Goal: Task Accomplishment & Management: Use online tool/utility

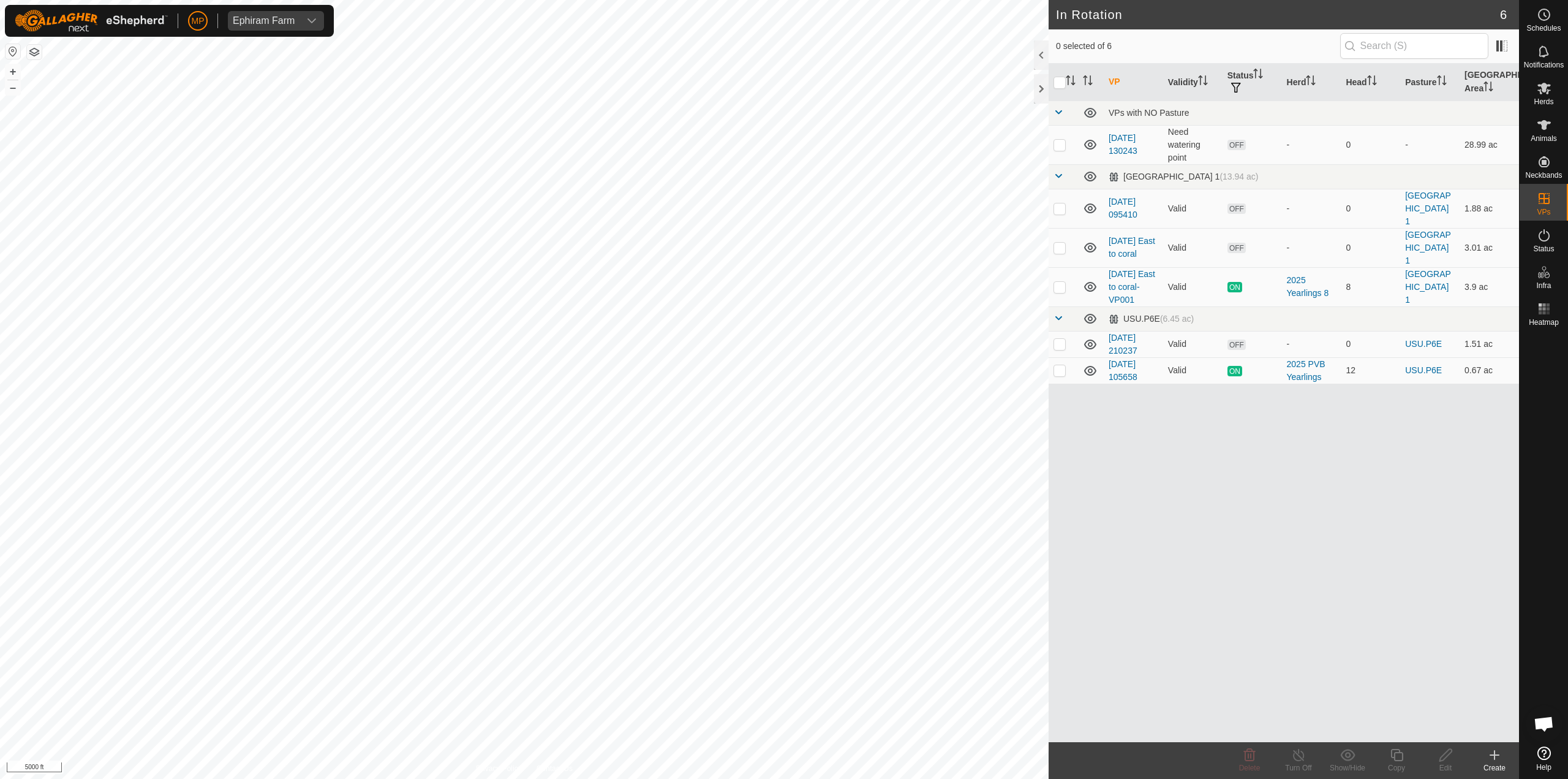
click at [1490, 757] on icon at bounding box center [1494, 755] width 15 height 15
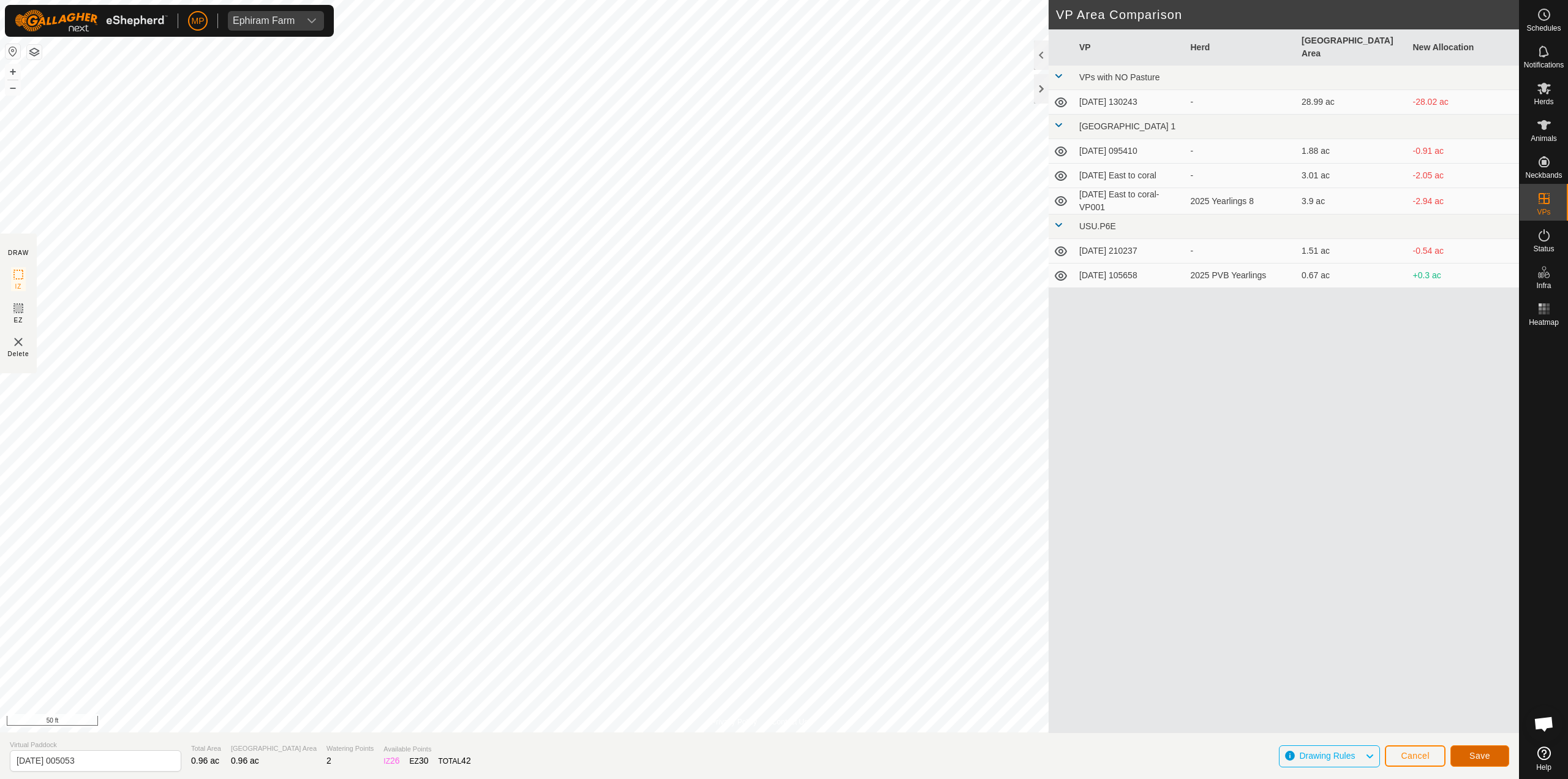
click at [1470, 759] on span "Save" at bounding box center [1480, 756] width 21 height 10
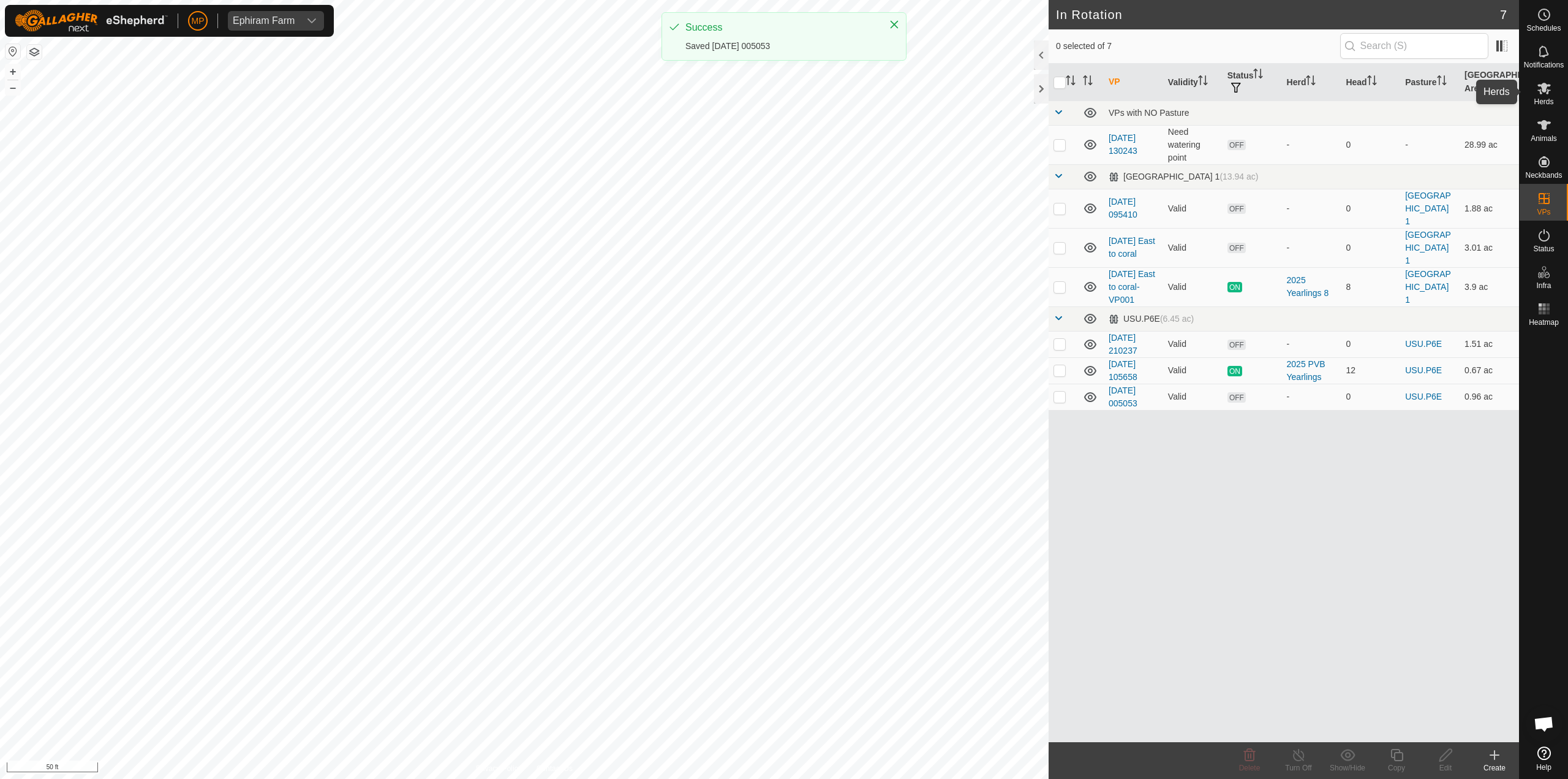
click at [1542, 91] on icon at bounding box center [1544, 88] width 15 height 15
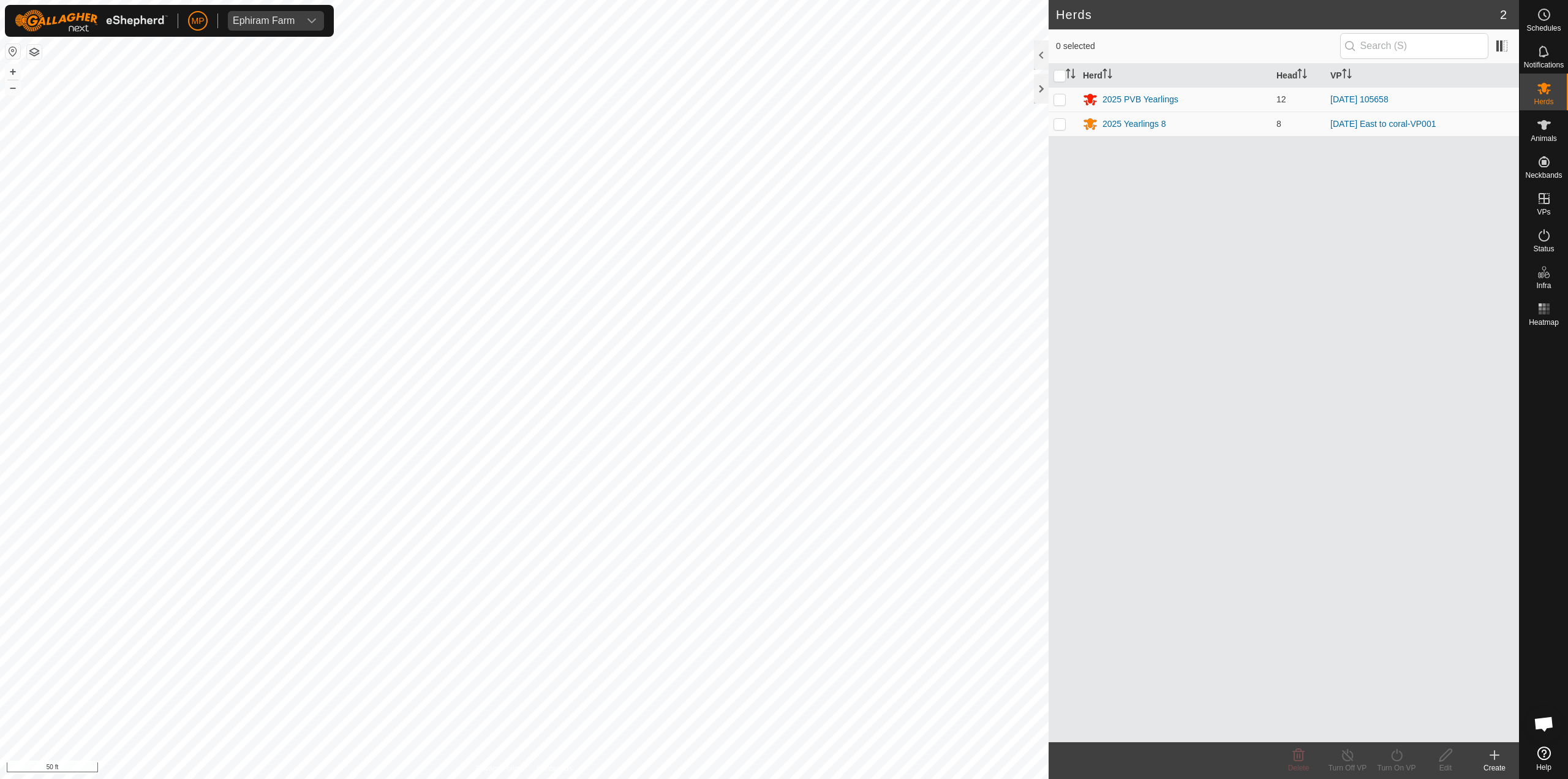
click at [1062, 102] on p-checkbox at bounding box center [1060, 99] width 12 height 10
checkbox input "true"
drag, startPoint x: 1272, startPoint y: 655, endPoint x: 1297, endPoint y: 683, distance: 37.5
click at [1293, 679] on div "Herd Head VP 2025 PVB Yearlings 12 [DATE] 105658 2025 Yearlings 8 8 [DATE] East…" at bounding box center [1284, 402] width 470 height 678
click at [1394, 757] on icon at bounding box center [1397, 755] width 15 height 15
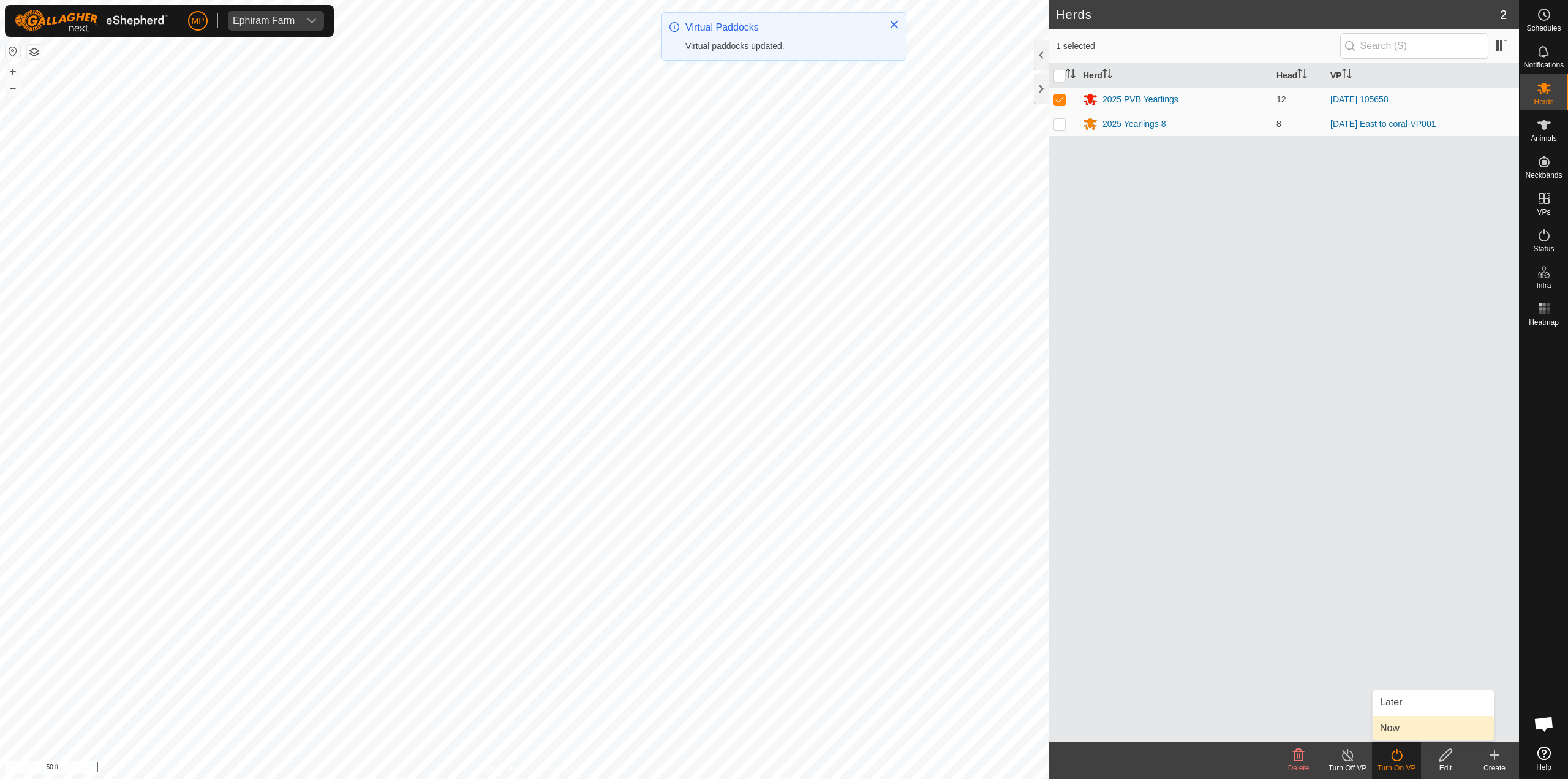
click at [1392, 725] on link "Now" at bounding box center [1433, 729] width 122 height 25
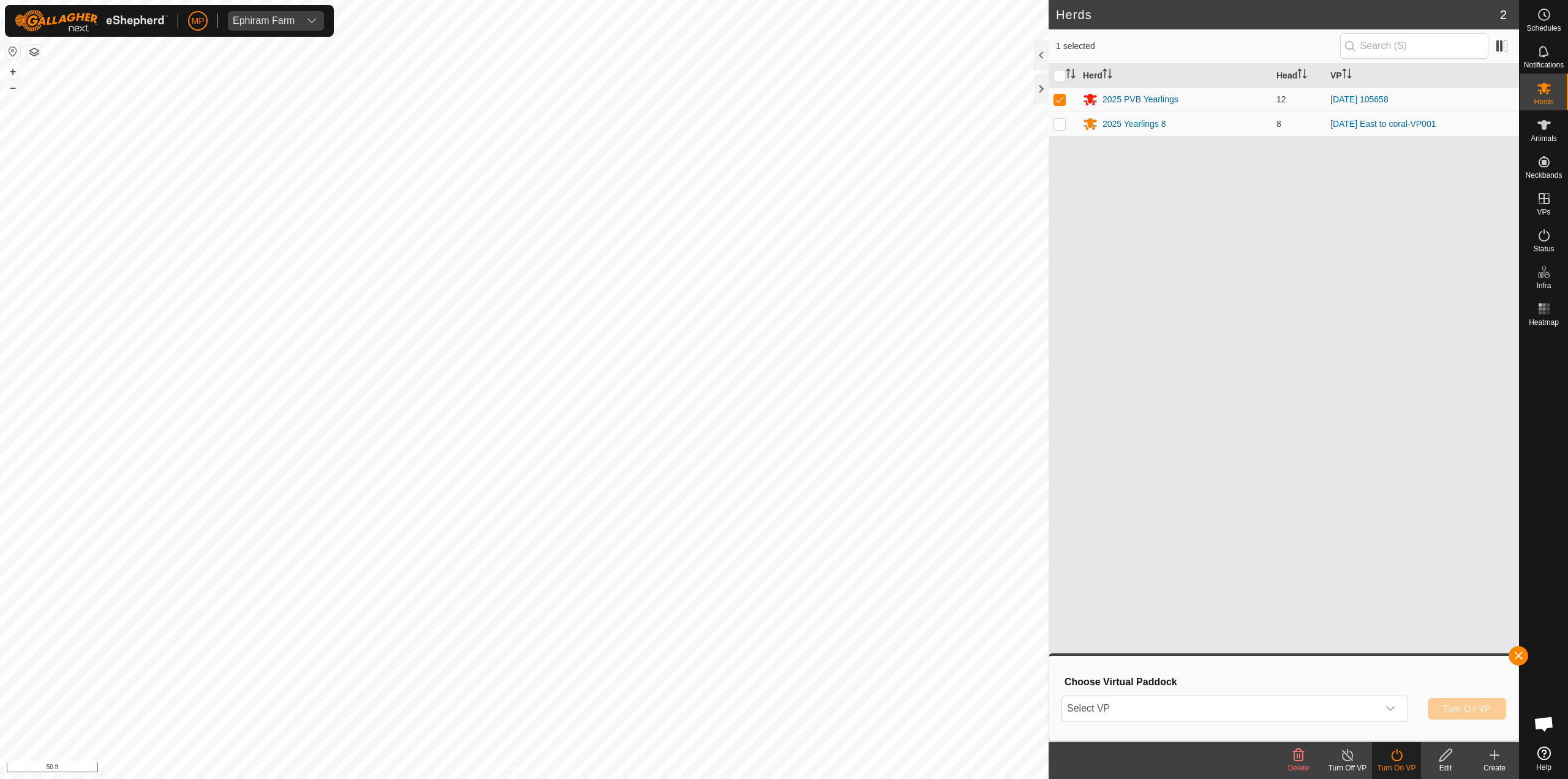
click at [1198, 709] on span "Select VP" at bounding box center [1220, 708] width 316 height 25
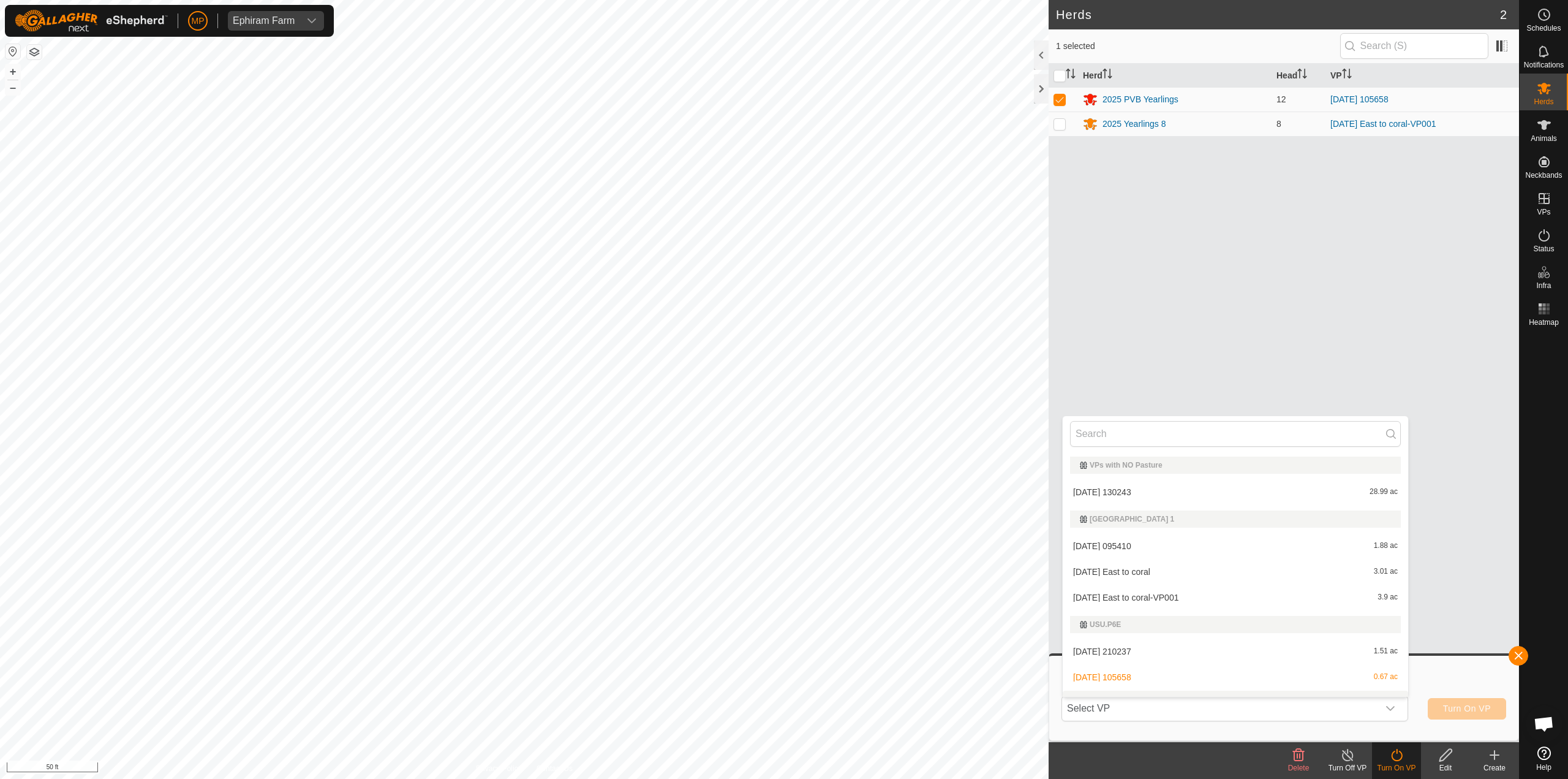
scroll to position [19, 0]
click at [1155, 685] on li "[DATE] 005053 0.96 ac" at bounding box center [1236, 684] width 346 height 25
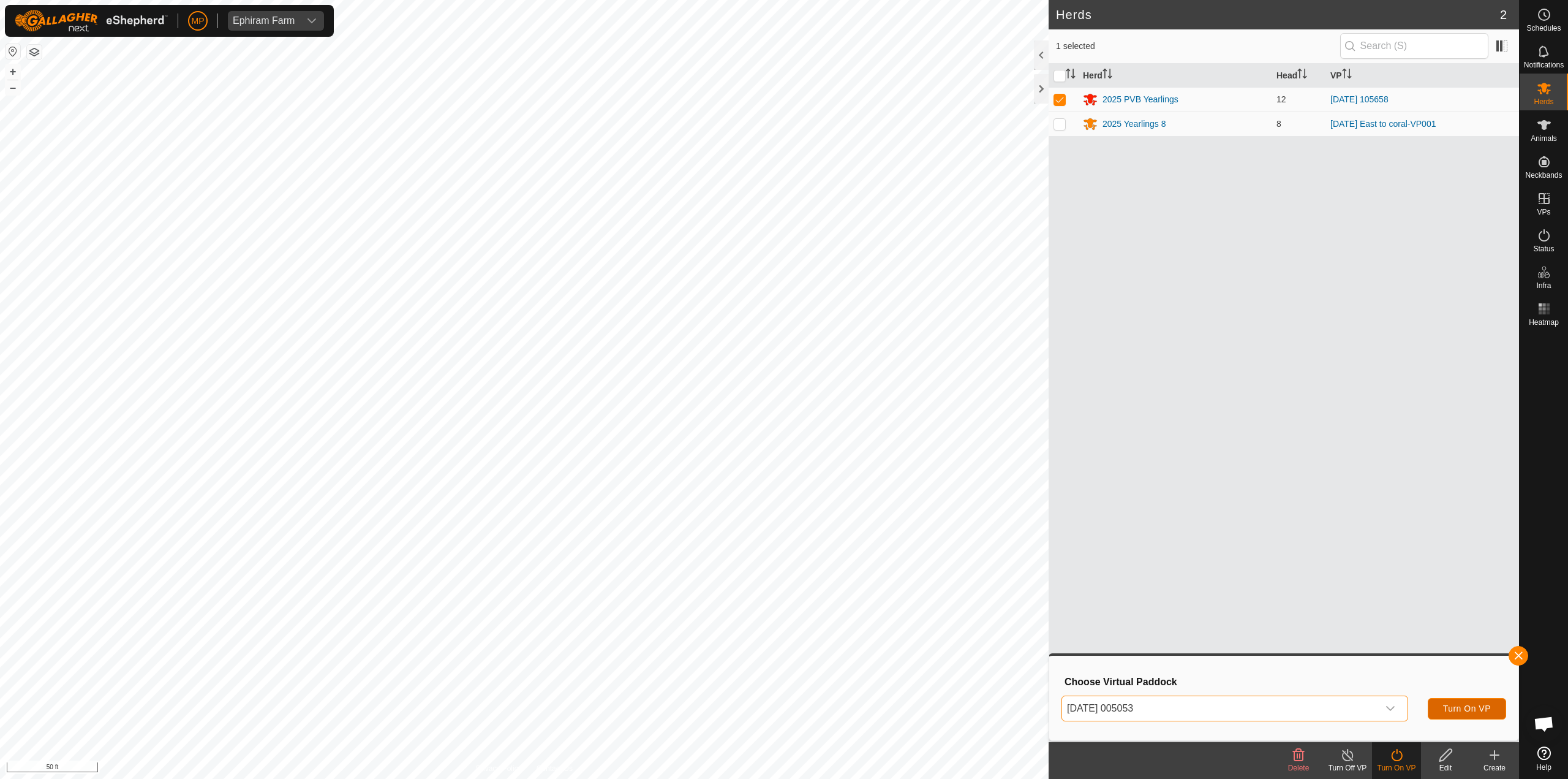
click at [1467, 711] on span "Turn On VP" at bounding box center [1467, 708] width 48 height 10
